Goal: Information Seeking & Learning: Learn about a topic

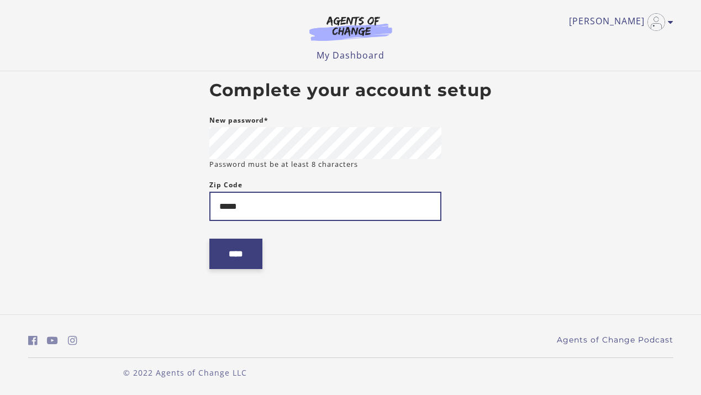
type input "*****"
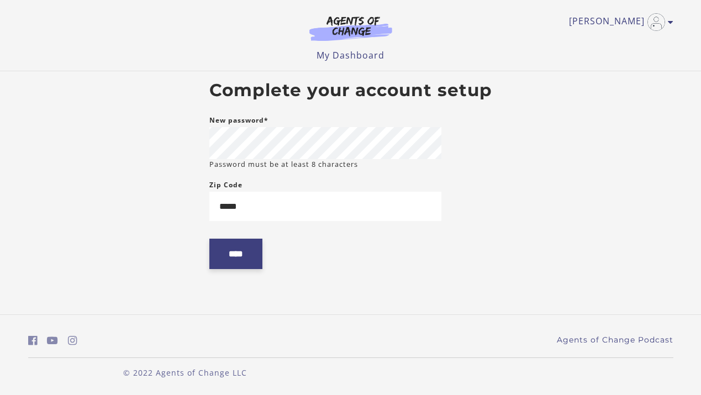
click at [241, 248] on input "****" at bounding box center [235, 254] width 53 height 30
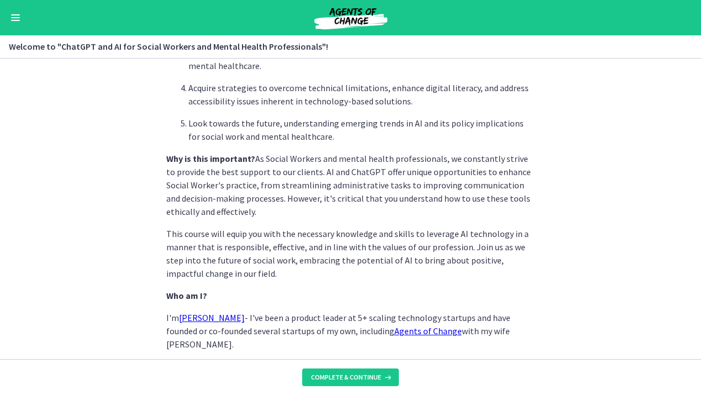
scroll to position [544, 0]
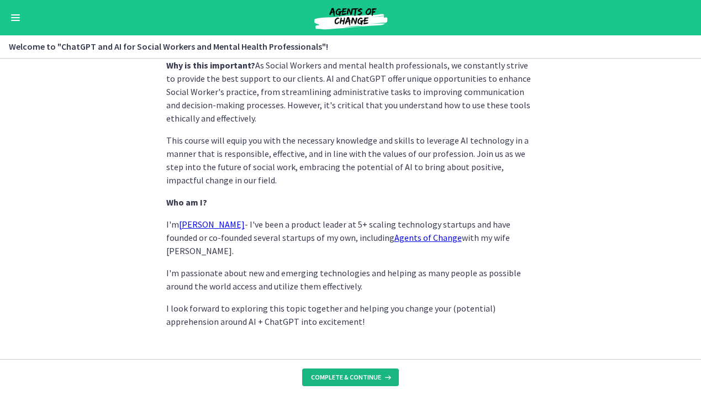
click at [349, 375] on span "Complete & continue" at bounding box center [346, 377] width 70 height 9
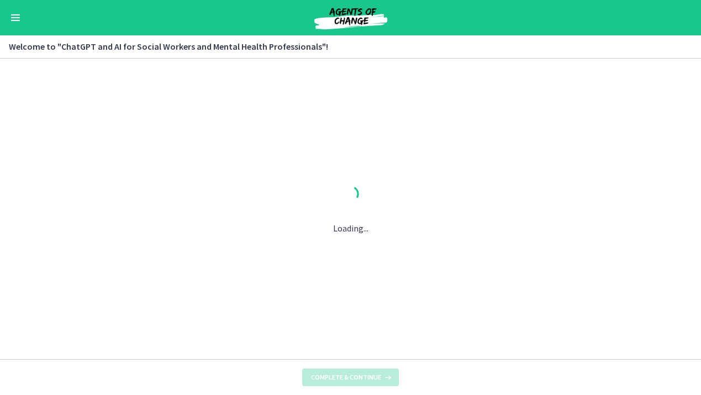
scroll to position [0, 0]
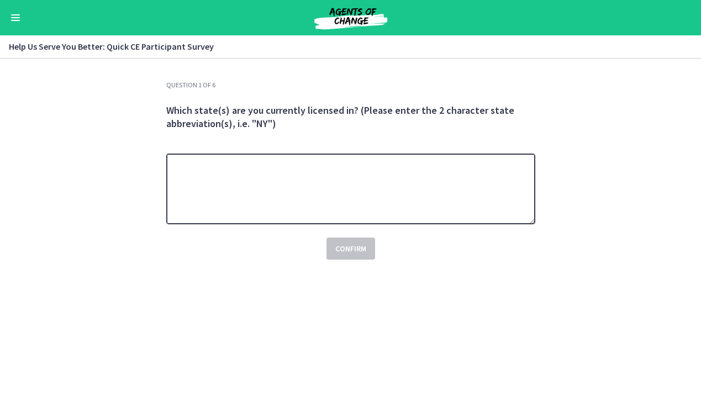
click at [421, 179] on textarea at bounding box center [350, 189] width 369 height 71
type textarea "**"
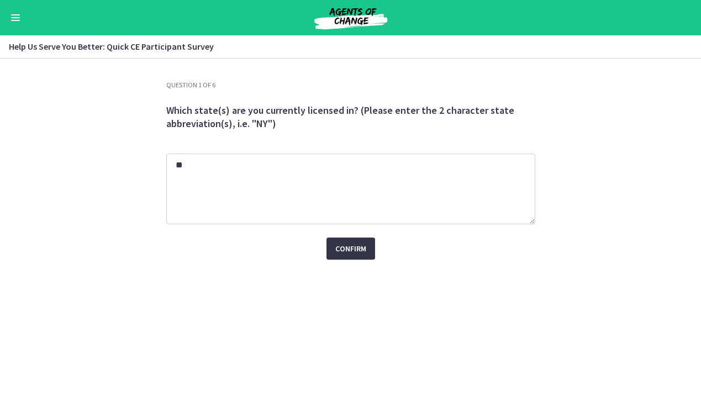
click at [357, 249] on span "Confirm" at bounding box center [350, 248] width 31 height 13
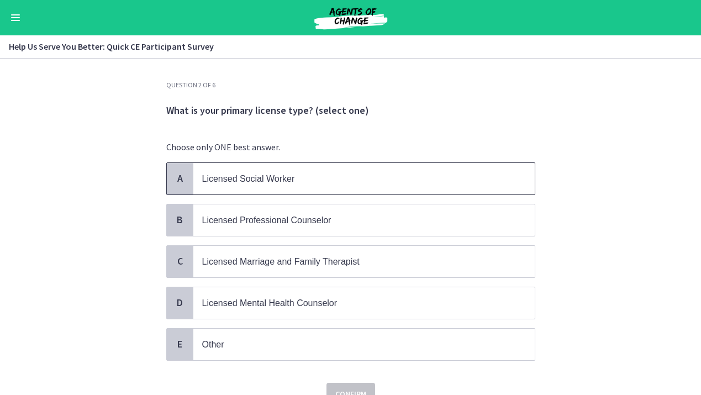
click at [311, 177] on p "Licensed Social Worker" at bounding box center [353, 179] width 302 height 14
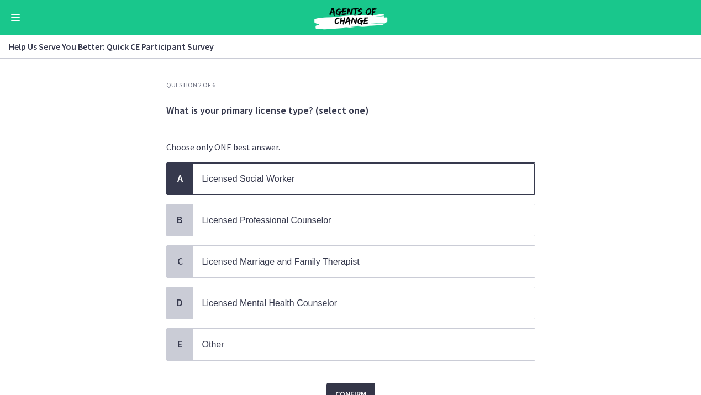
click at [339, 387] on span "Confirm" at bounding box center [350, 393] width 31 height 13
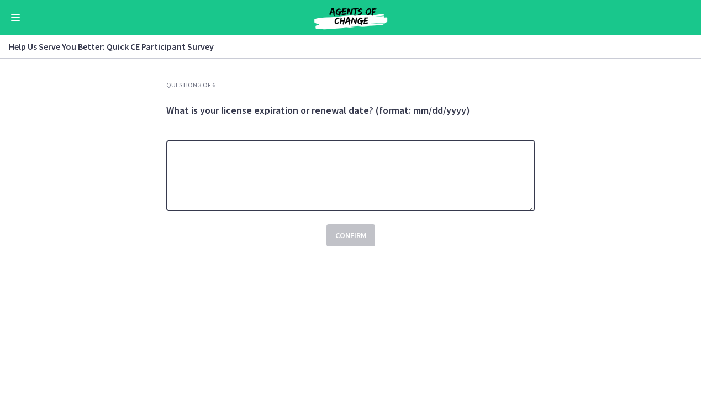
click at [323, 191] on textarea at bounding box center [350, 175] width 369 height 71
type textarea "********"
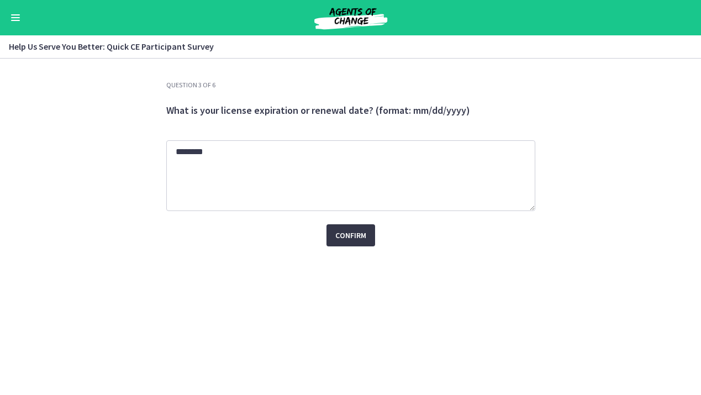
click at [348, 239] on span "Confirm" at bounding box center [350, 235] width 31 height 13
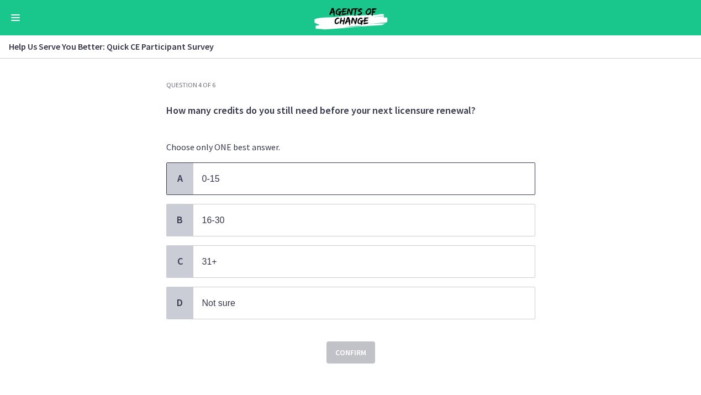
click at [352, 185] on p "0-15" at bounding box center [353, 179] width 302 height 14
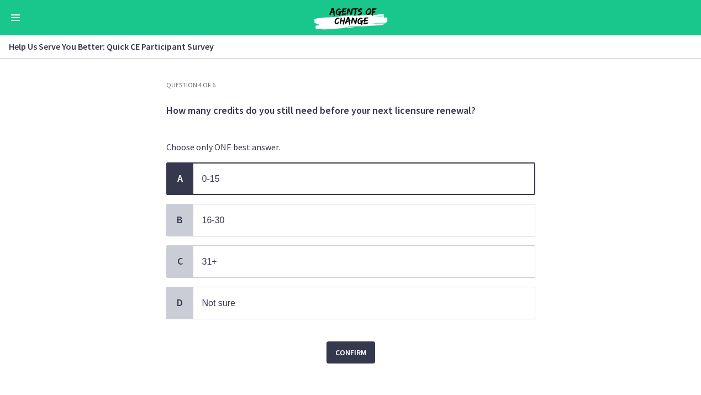
click at [355, 361] on div "Question 4 of 6 How many credits do you still need before your next licensure r…" at bounding box center [351, 238] width 387 height 314
click at [361, 354] on span "Confirm" at bounding box center [350, 352] width 31 height 13
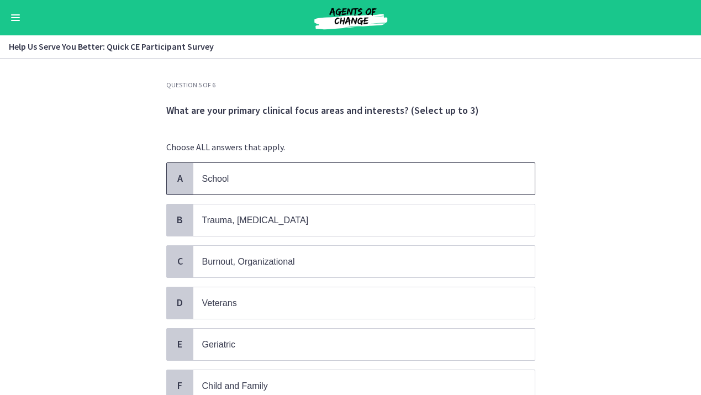
click at [402, 179] on p "School" at bounding box center [353, 179] width 302 height 14
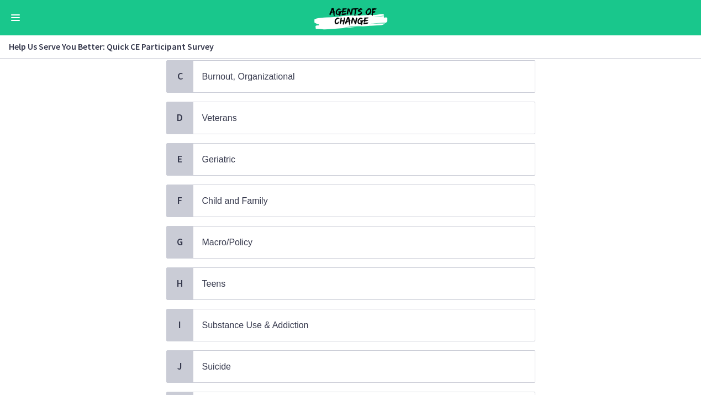
scroll to position [200, 0]
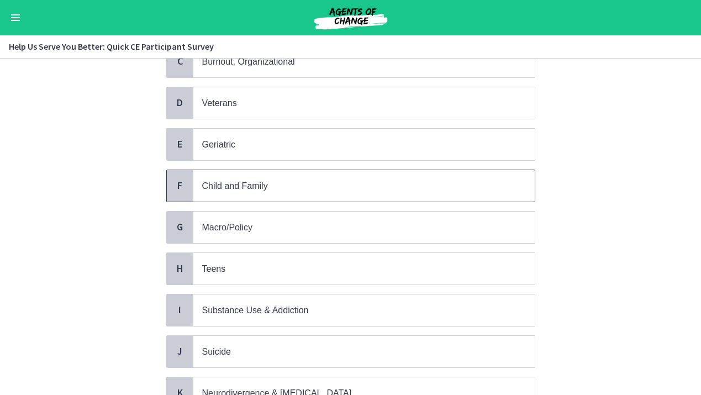
click at [401, 179] on p "Child and Family" at bounding box center [353, 186] width 302 height 14
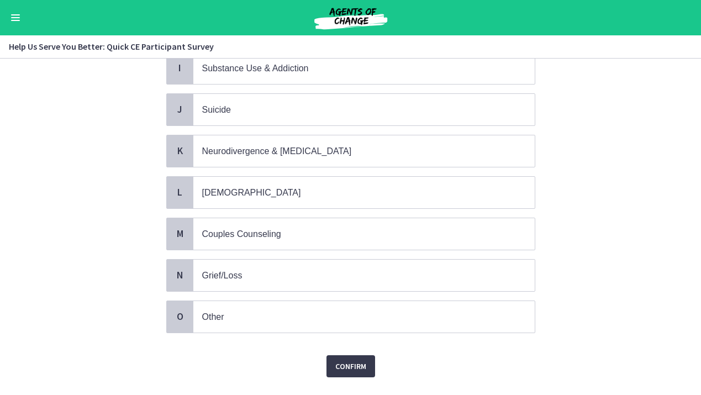
scroll to position [460, 0]
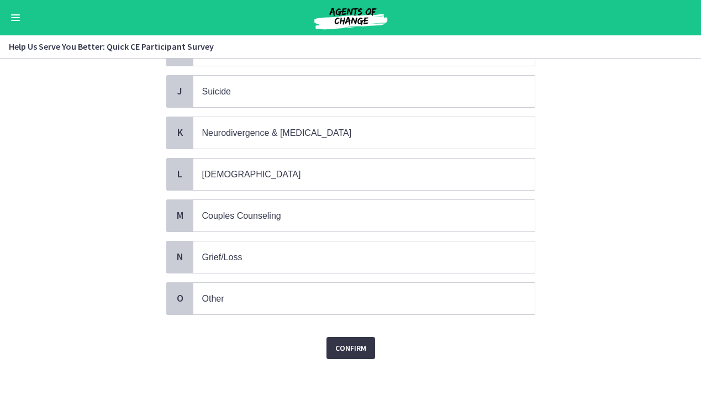
click at [353, 343] on span "Confirm" at bounding box center [350, 348] width 31 height 13
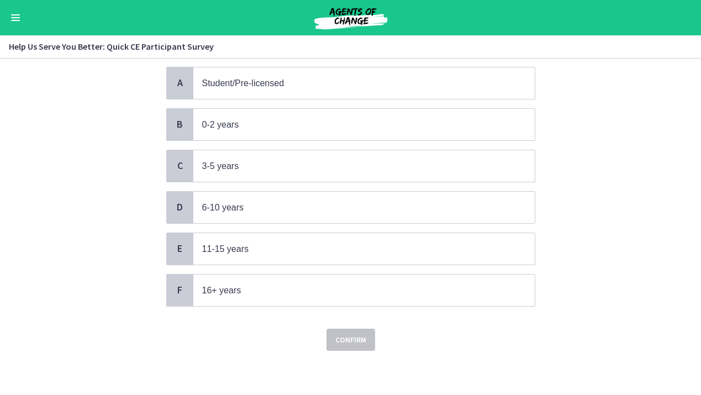
scroll to position [0, 0]
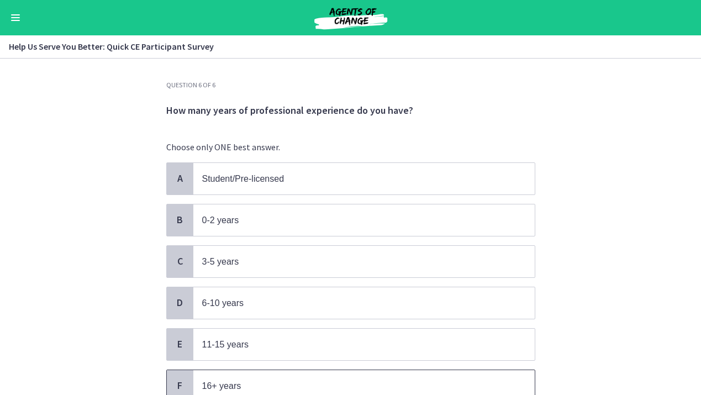
click at [342, 372] on span "16+ years" at bounding box center [364, 386] width 342 height 32
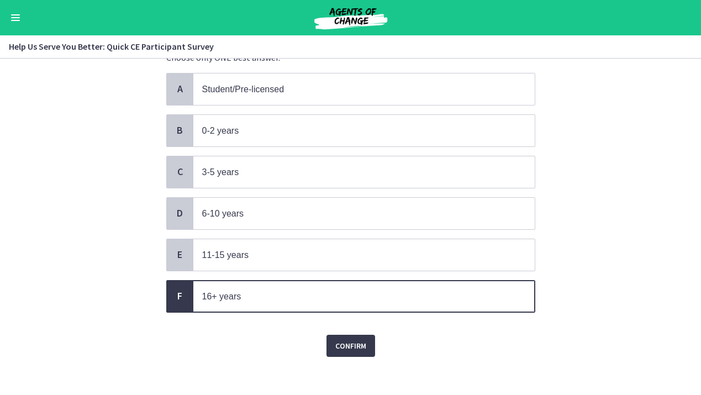
scroll to position [92, 0]
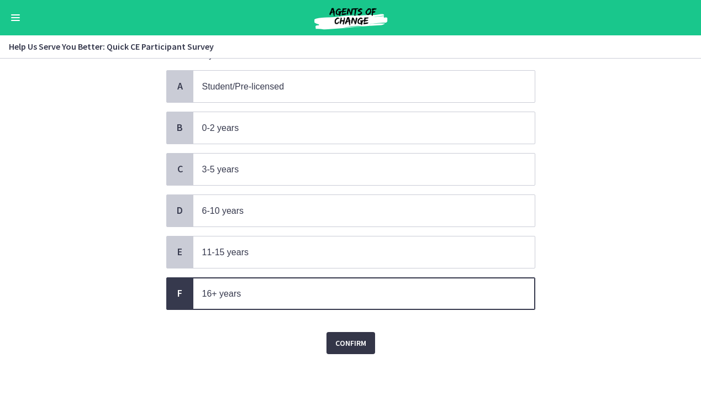
click at [361, 337] on span "Confirm" at bounding box center [350, 343] width 31 height 13
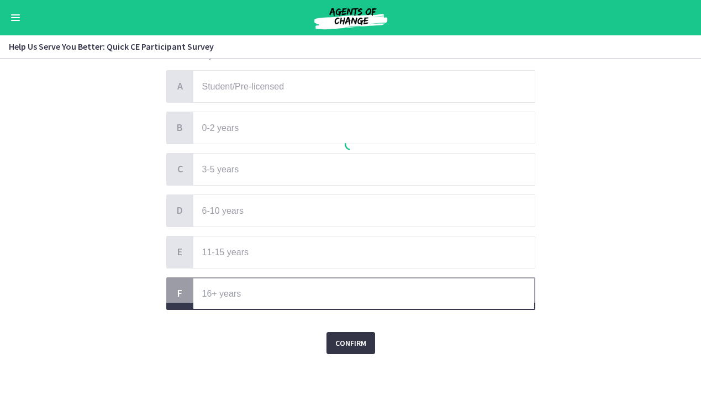
scroll to position [0, 0]
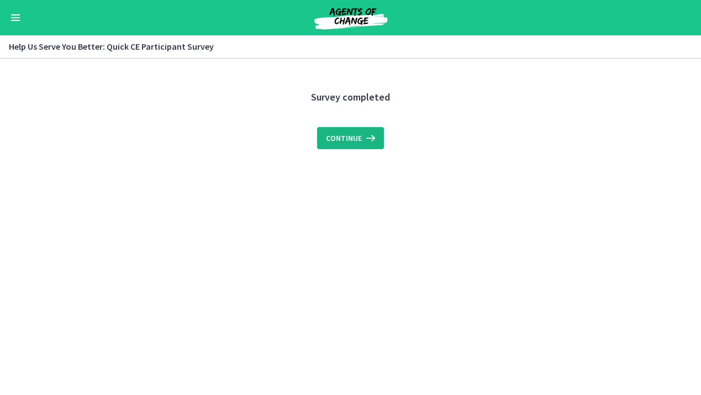
click at [358, 134] on span "Continue" at bounding box center [344, 138] width 36 height 13
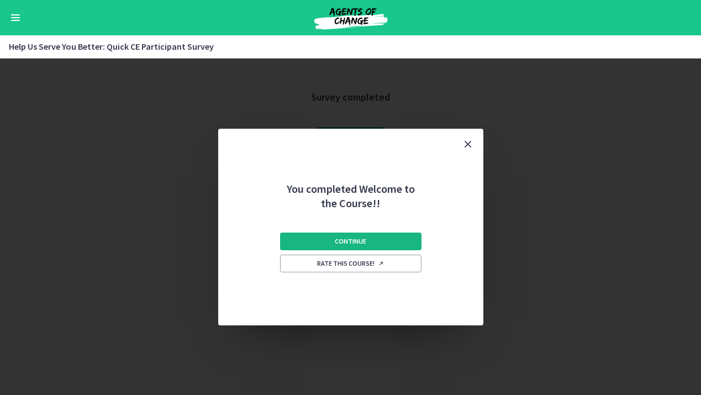
click at [380, 239] on button "Continue" at bounding box center [350, 242] width 141 height 18
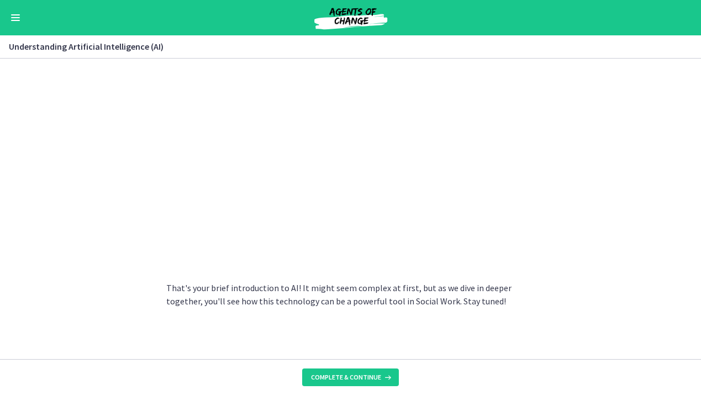
scroll to position [512, 0]
click at [353, 375] on span "Complete & continue" at bounding box center [346, 377] width 70 height 9
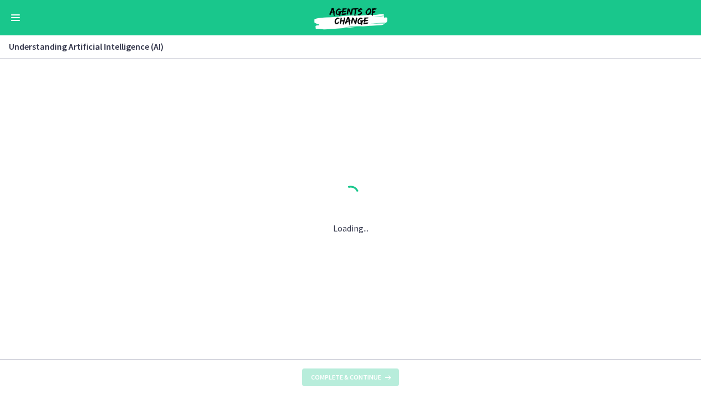
scroll to position [0, 0]
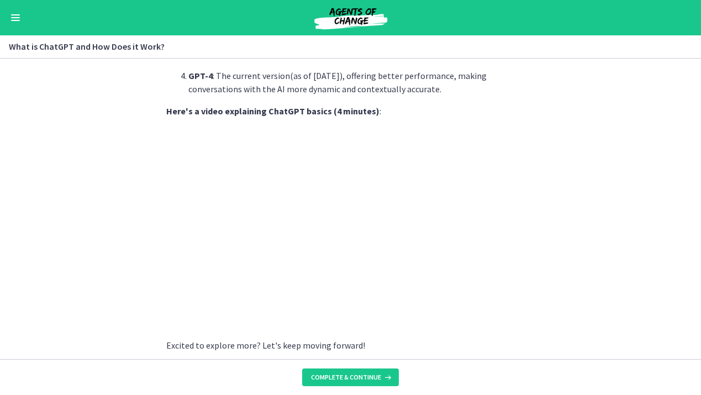
scroll to position [574, 0]
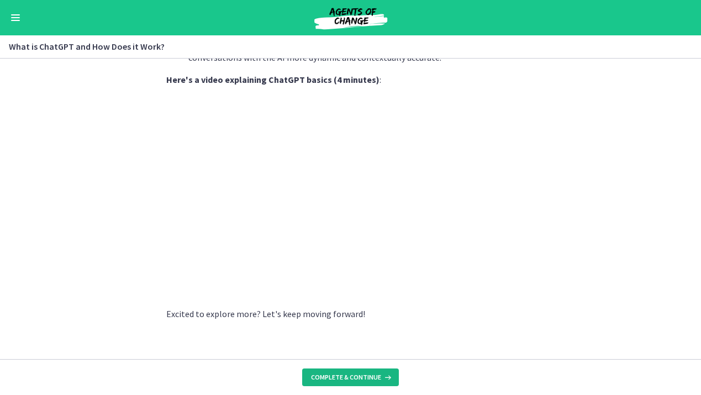
click at [337, 376] on span "Complete & continue" at bounding box center [346, 377] width 70 height 9
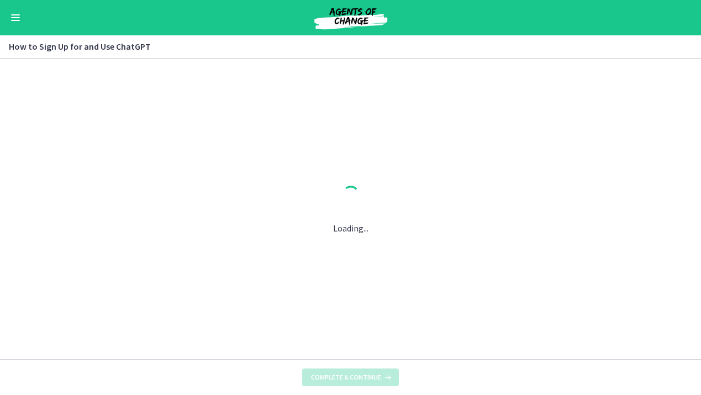
scroll to position [0, 0]
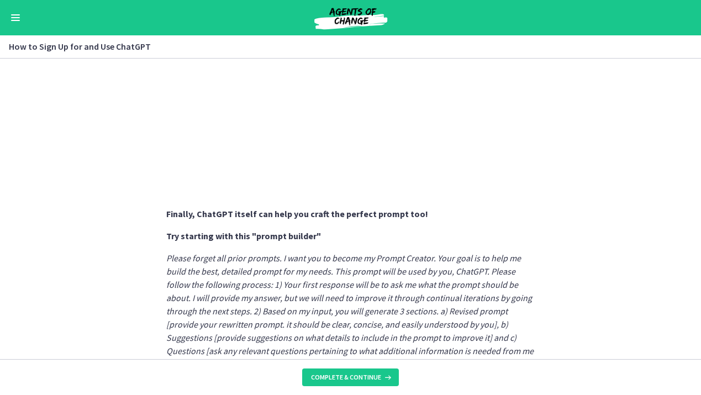
scroll to position [626, 0]
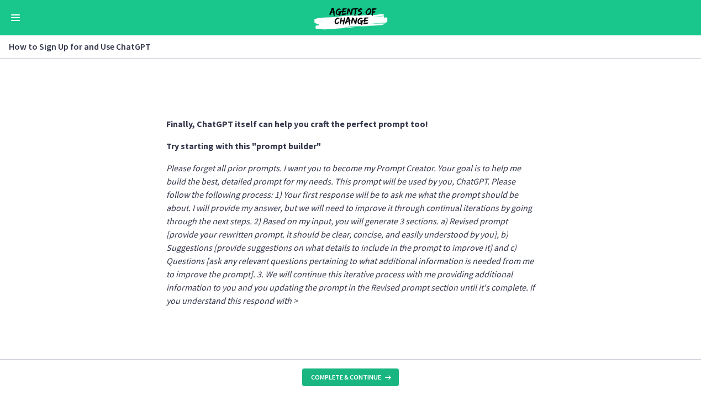
click at [343, 378] on span "Complete & continue" at bounding box center [346, 377] width 70 height 9
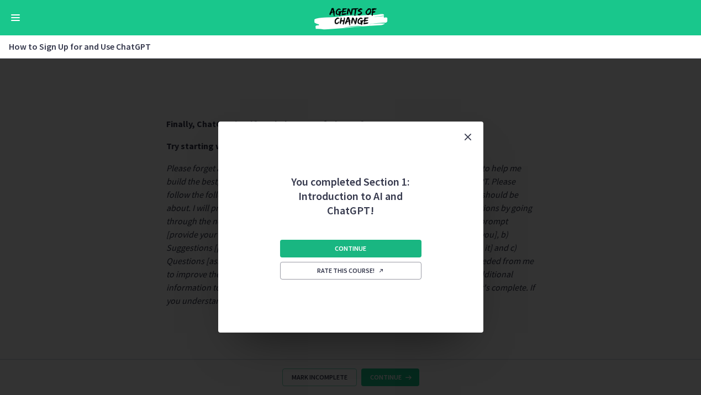
click at [362, 246] on span "Continue" at bounding box center [351, 248] width 32 height 9
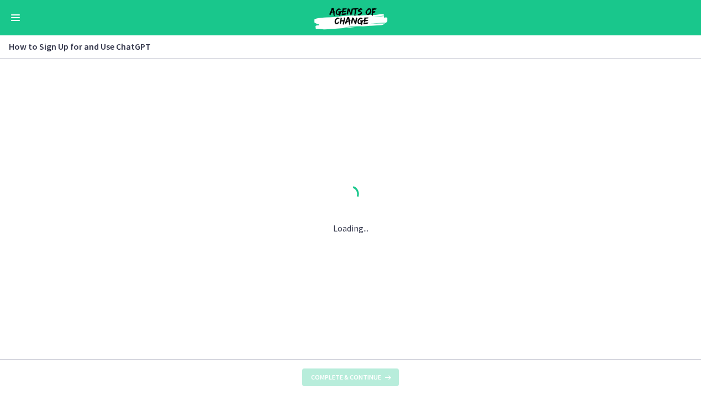
scroll to position [0, 0]
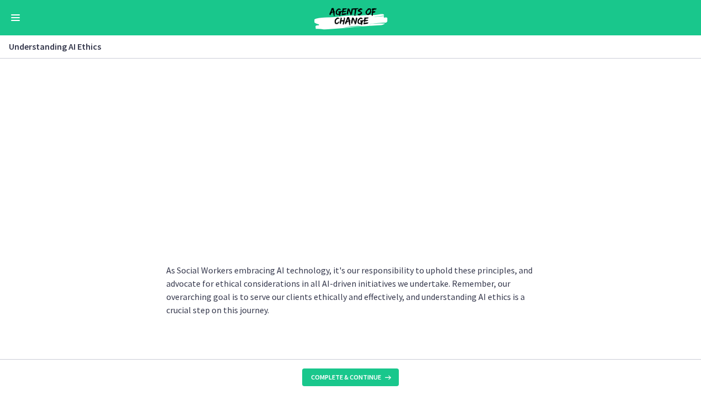
scroll to position [583, 0]
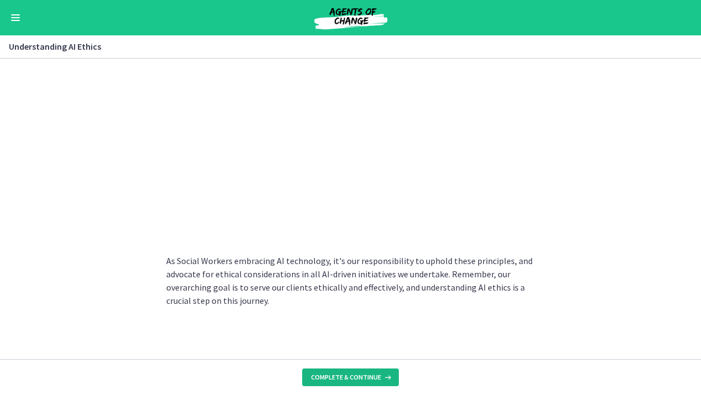
click at [342, 378] on span "Complete & continue" at bounding box center [346, 377] width 70 height 9
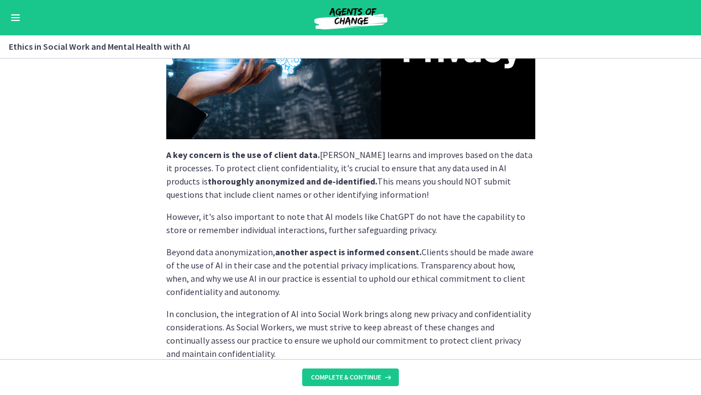
scroll to position [309, 0]
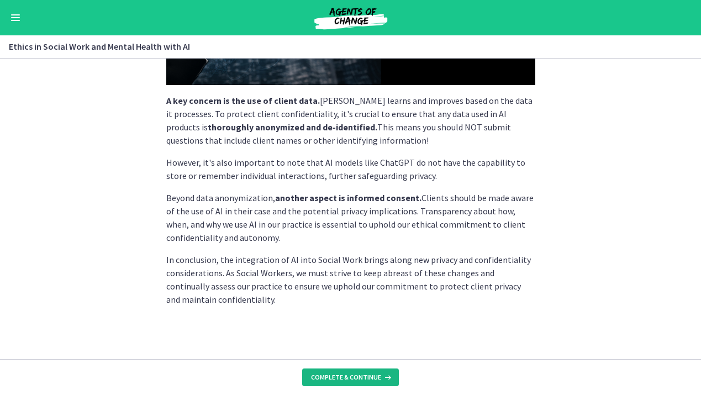
click at [348, 379] on span "Complete & continue" at bounding box center [346, 377] width 70 height 9
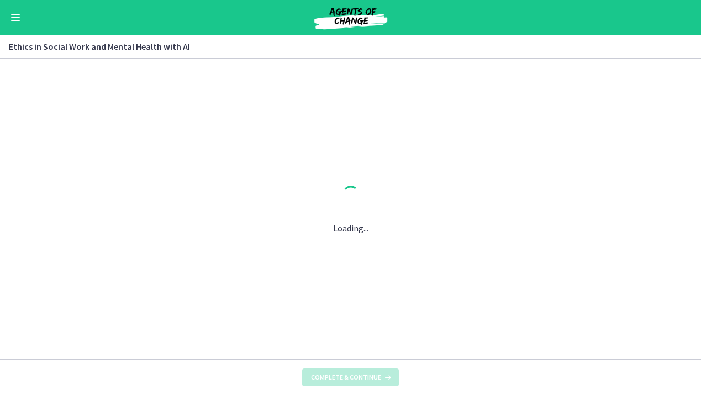
scroll to position [0, 0]
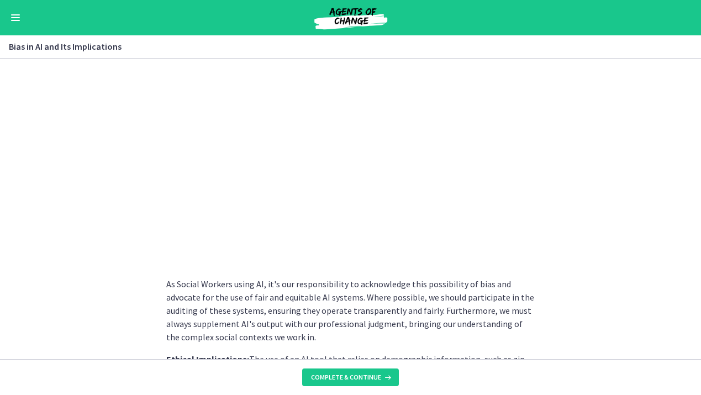
scroll to position [438, 0]
